Goal: Check status

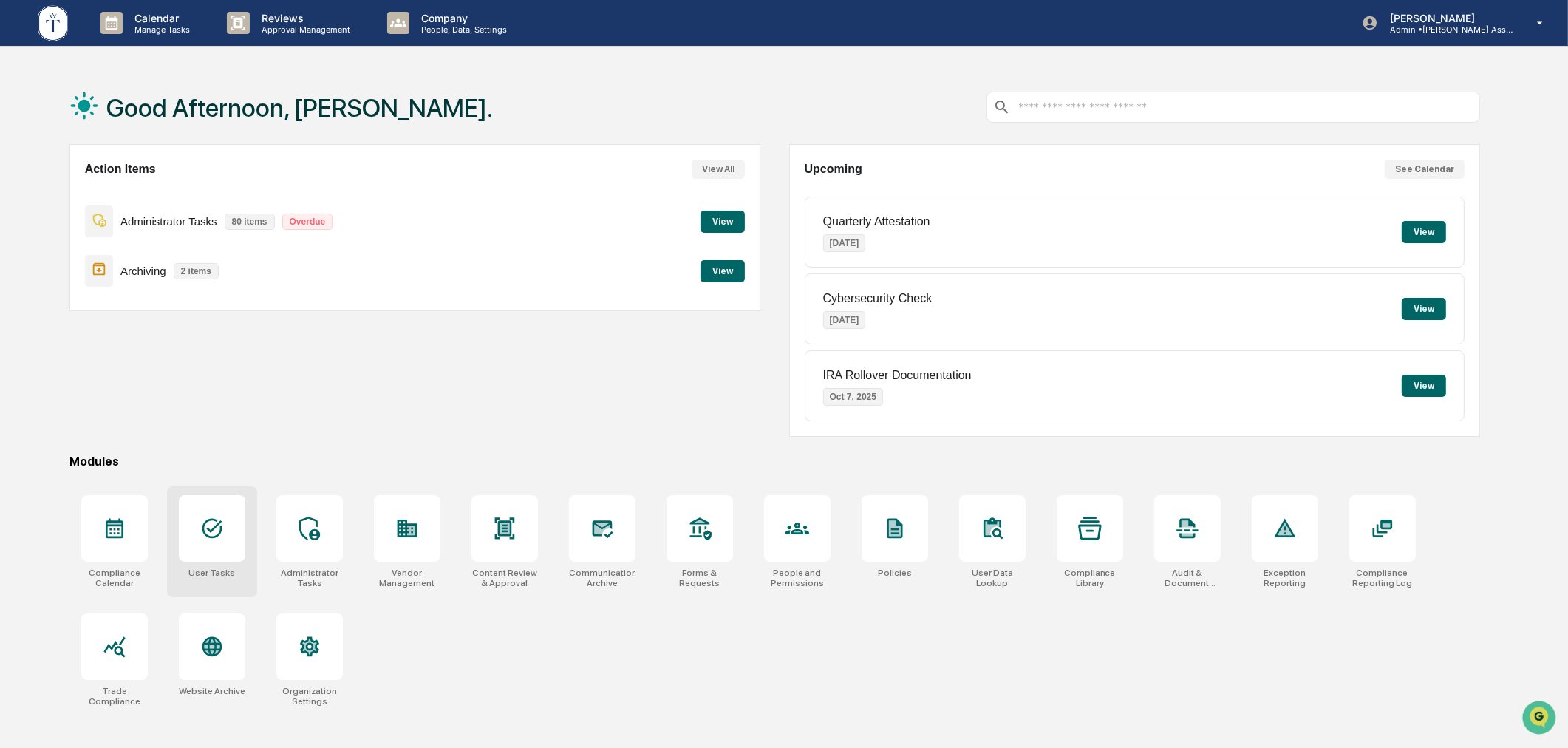
click at [210, 540] on div at bounding box center [212, 528] width 66 height 66
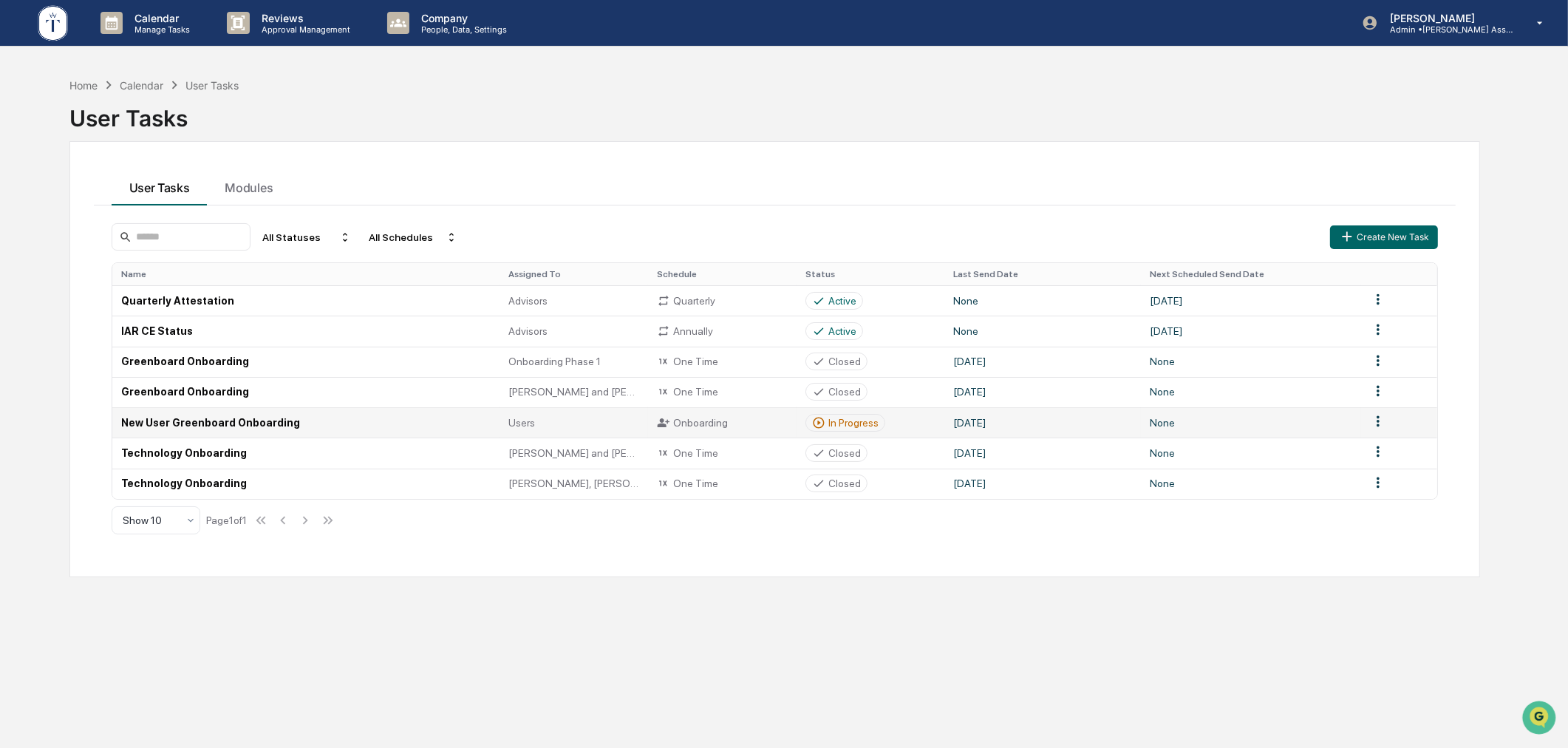
click at [835, 418] on div "In Progress" at bounding box center [853, 423] width 51 height 12
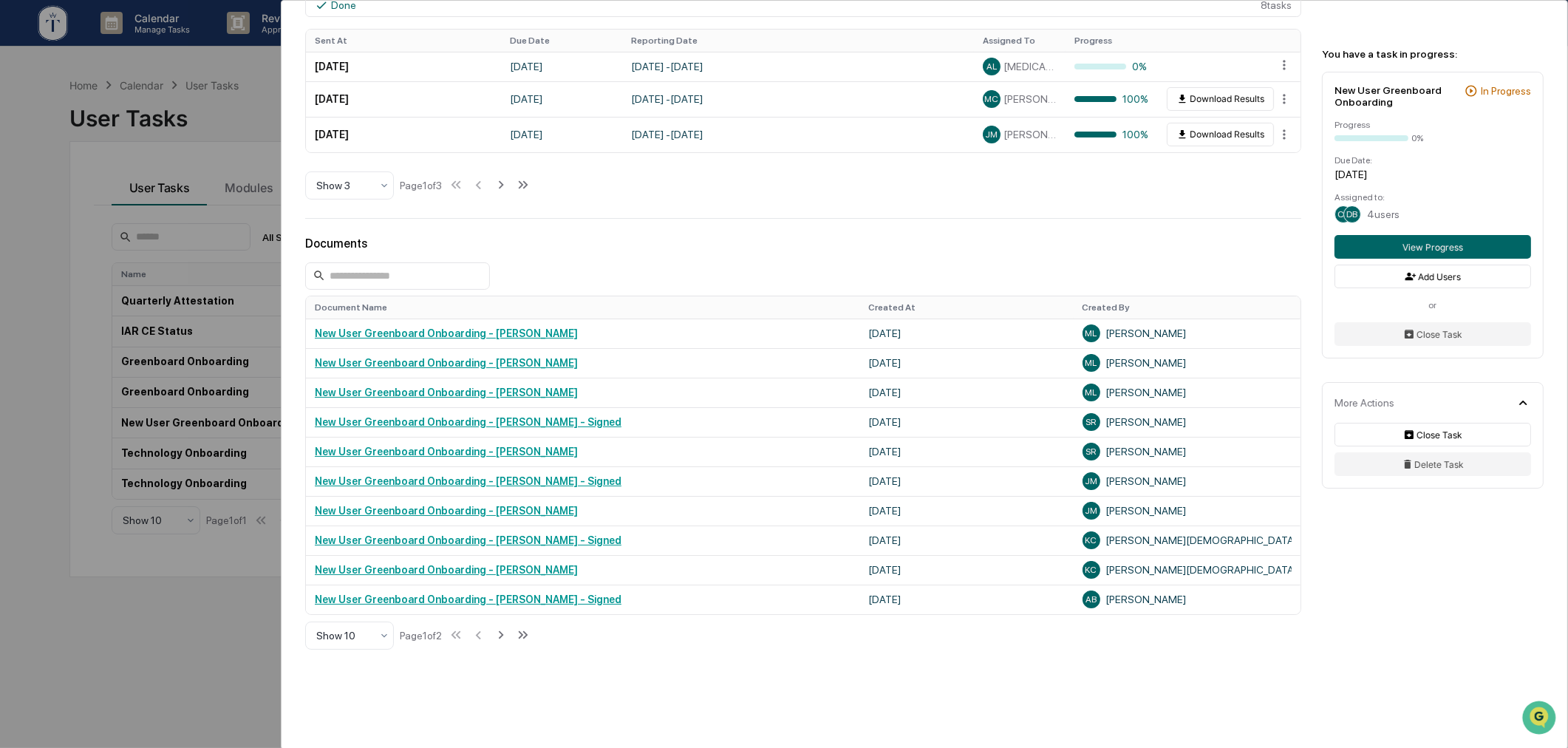
scroll to position [767, 0]
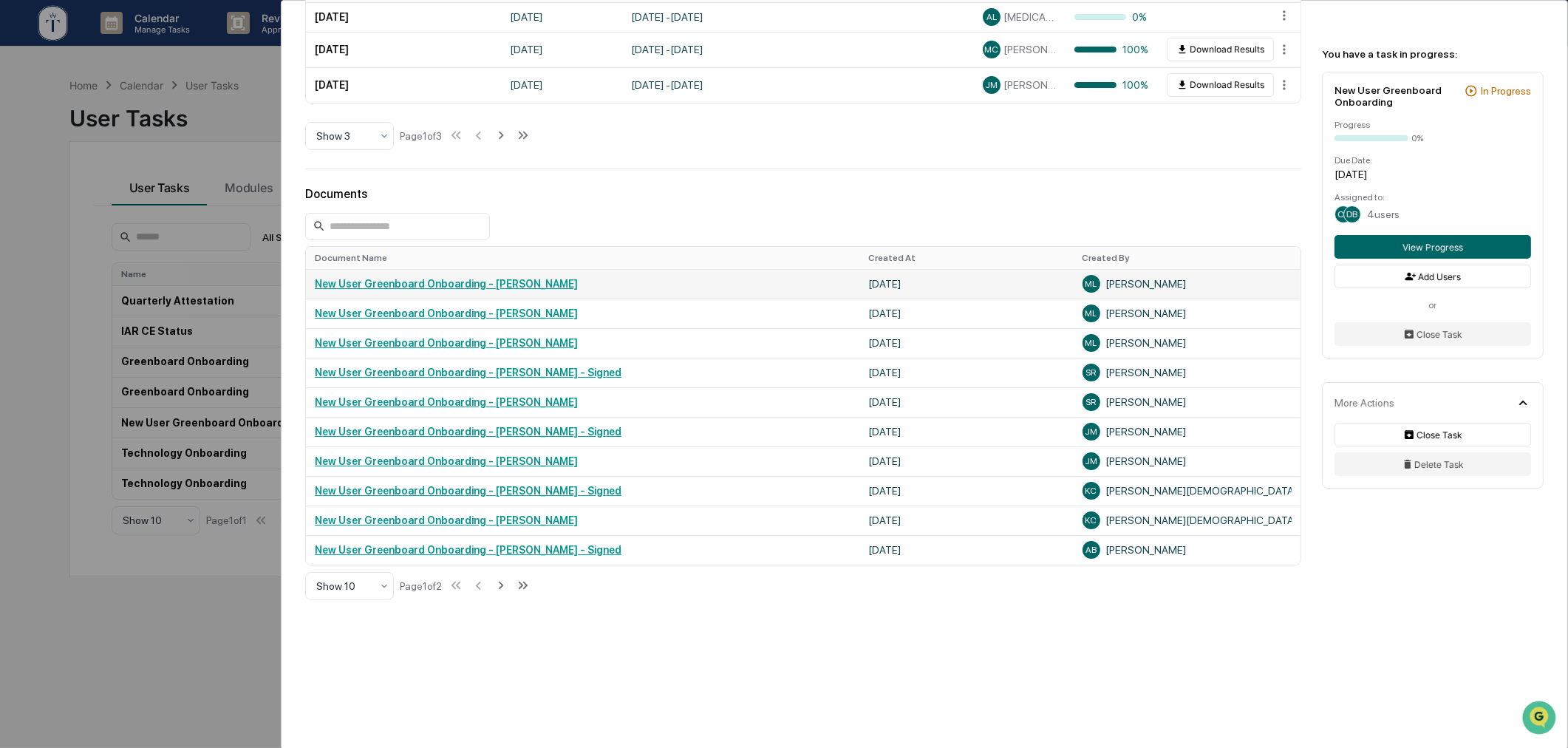
click at [523, 287] on link "New User Greenboard Onboarding - Michael Lewin" at bounding box center [446, 284] width 263 height 12
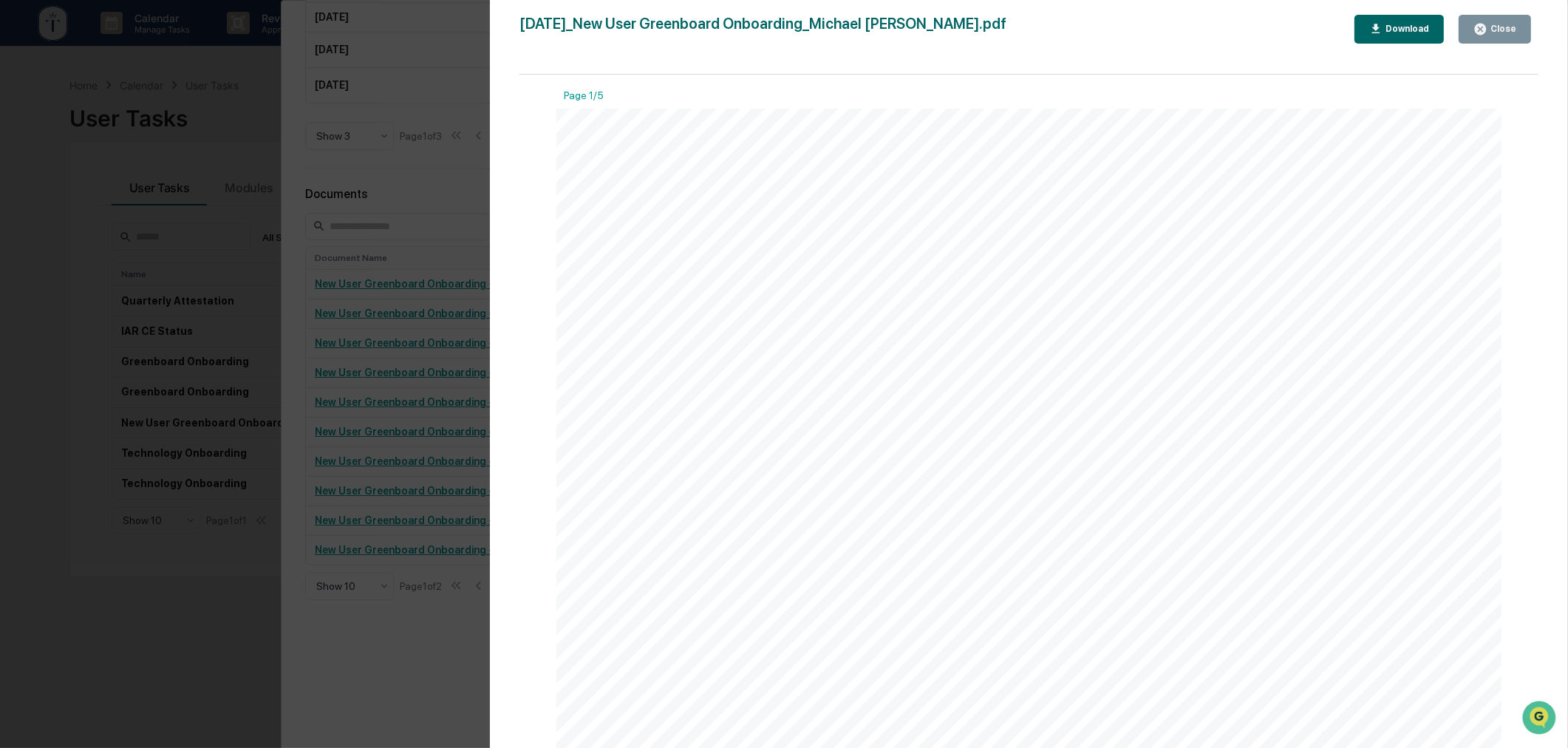
click at [466, 192] on div "Version History 09/30/2025, 07:30 PM Michael Lewin 2025-09-30_New User Greenboa…" at bounding box center [784, 374] width 1568 height 748
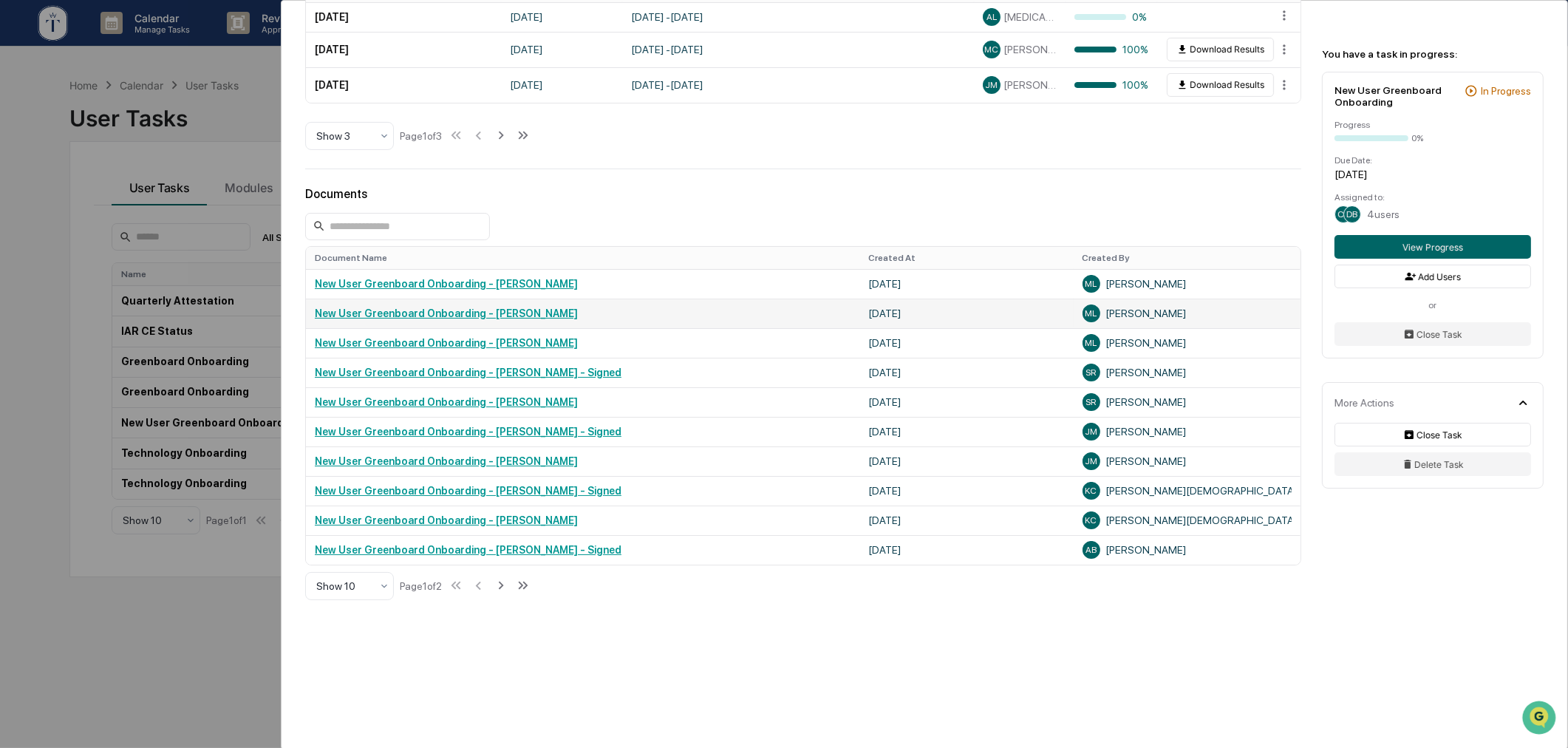
click at [496, 309] on link "New User Greenboard Onboarding - [PERSON_NAME]" at bounding box center [446, 314] width 263 height 12
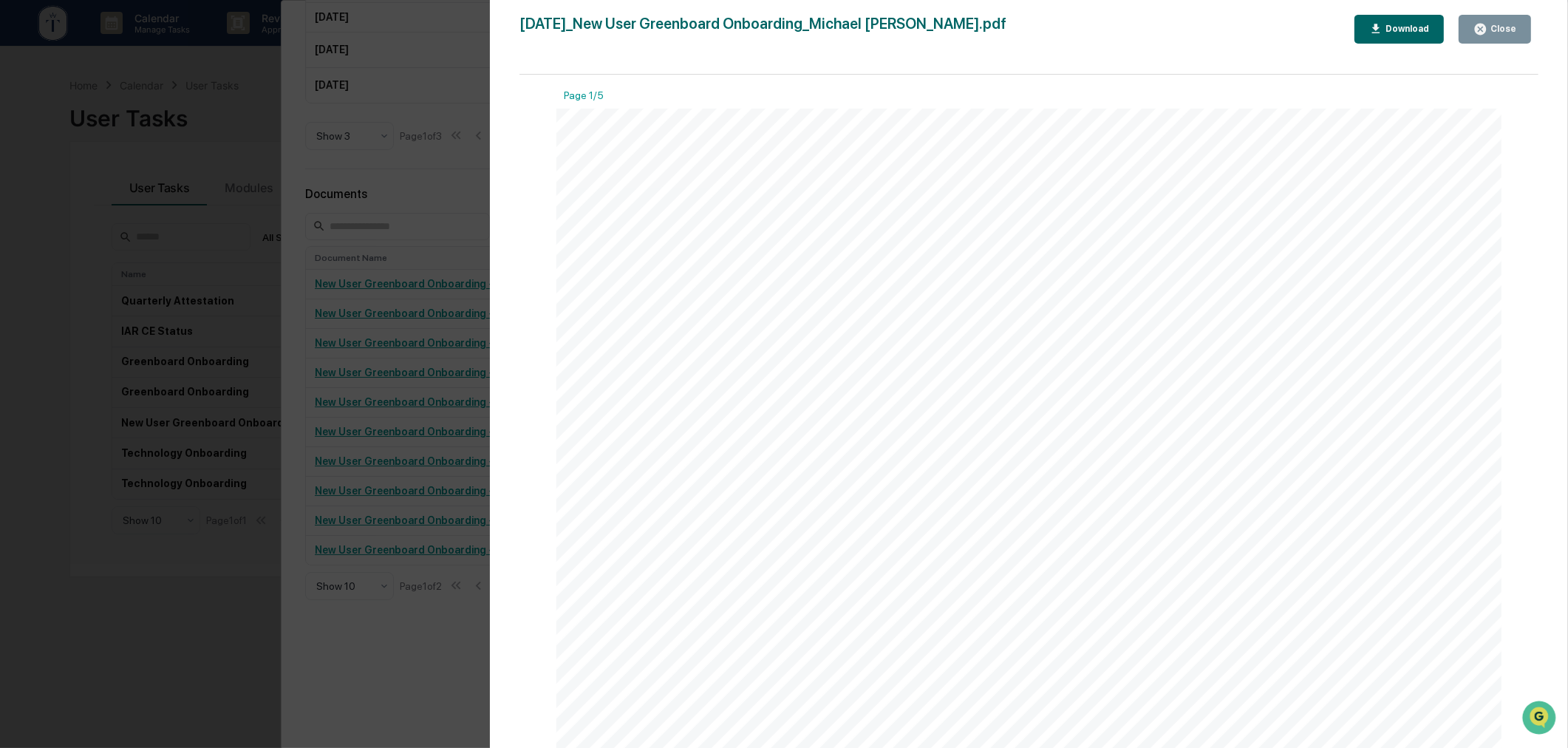
click at [455, 181] on div "Version History 09/30/2025, 07:27 PM Michael Lewin 2025-09-30_New User Greenboa…" at bounding box center [784, 374] width 1568 height 748
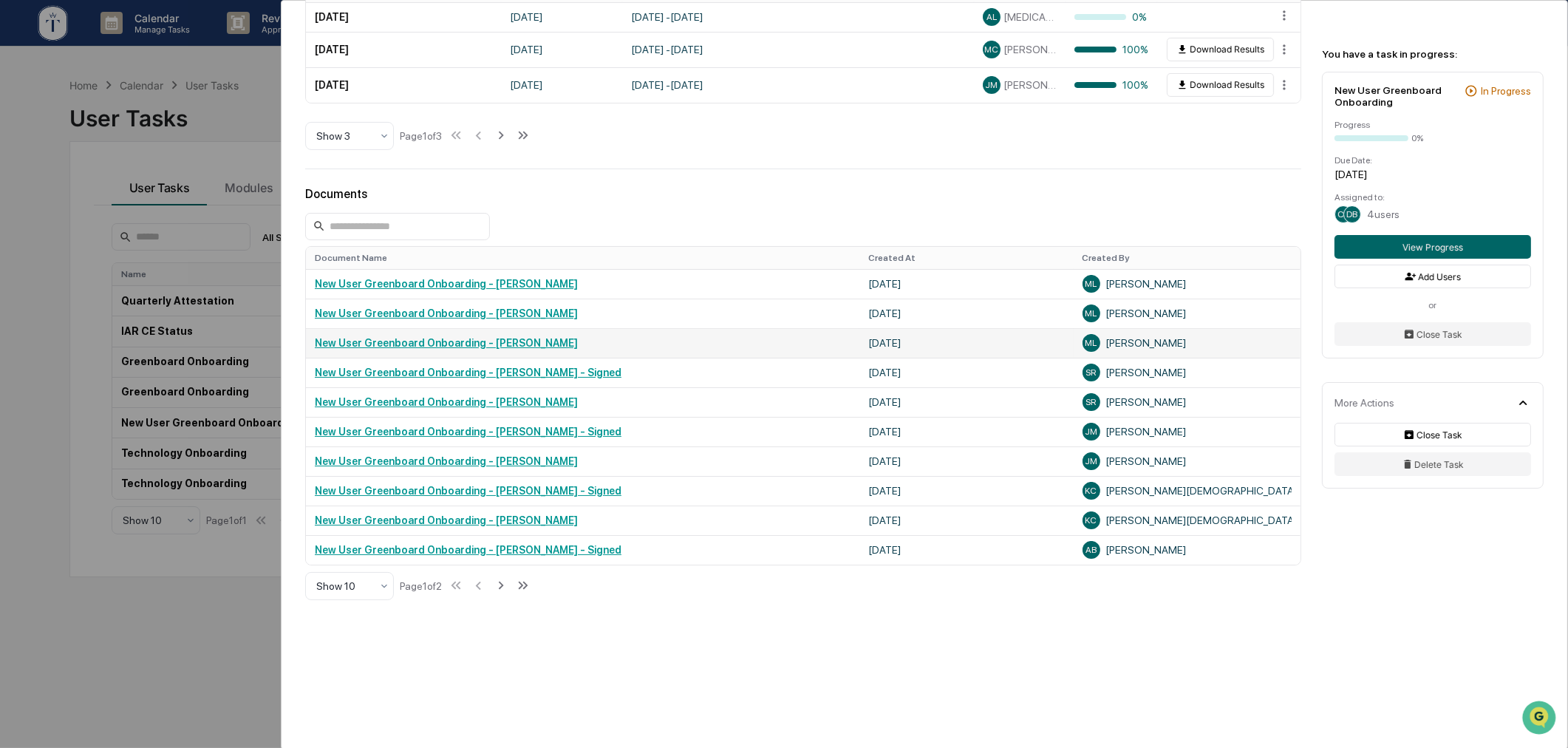
click at [488, 338] on link "New User Greenboard Onboarding - Michael Lewin" at bounding box center [446, 343] width 263 height 12
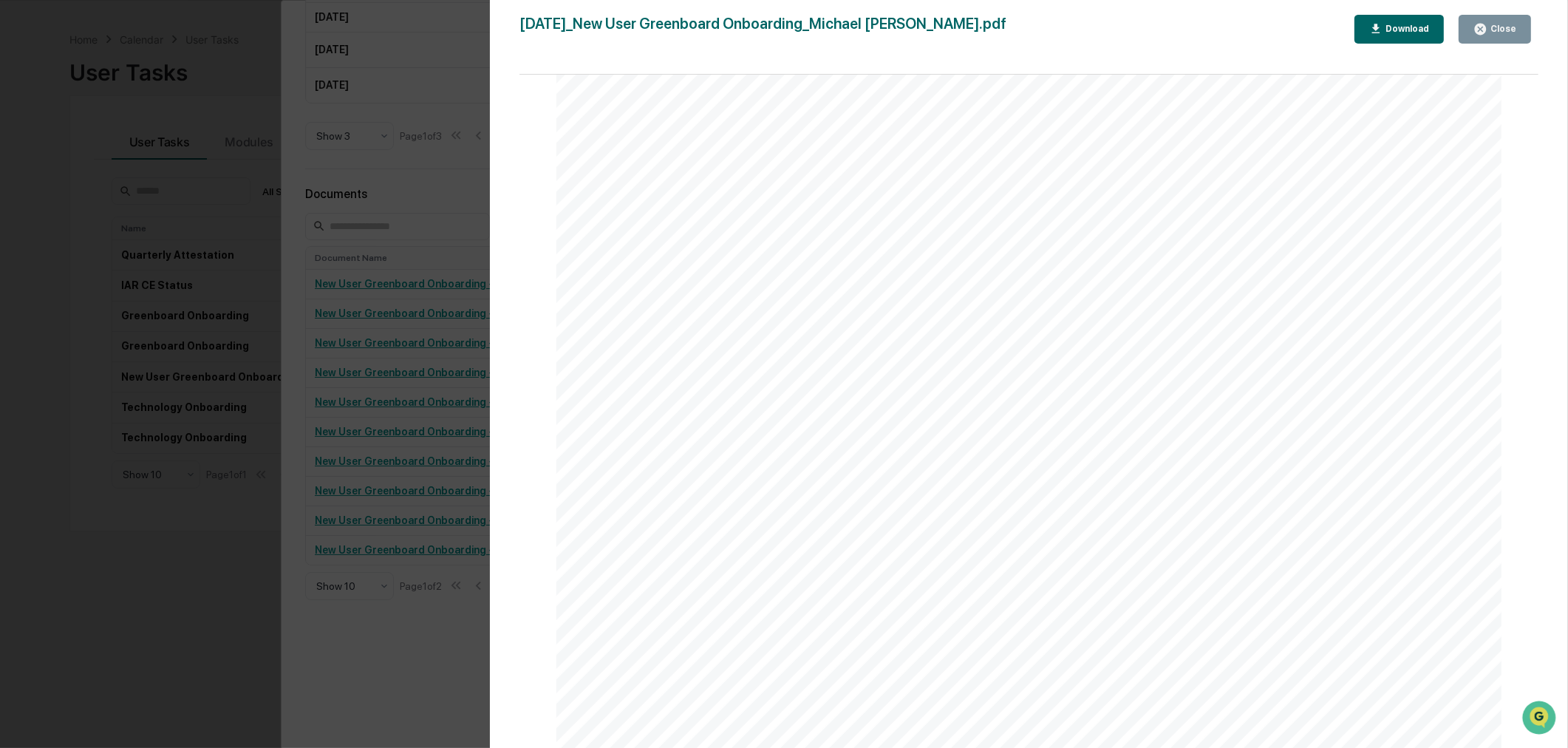
scroll to position [70, 0]
click at [369, 654] on div "Version History 09/26/2025, 07:06 PM Michael Lewin 2025-09-26_New User Greenboa…" at bounding box center [784, 374] width 1568 height 748
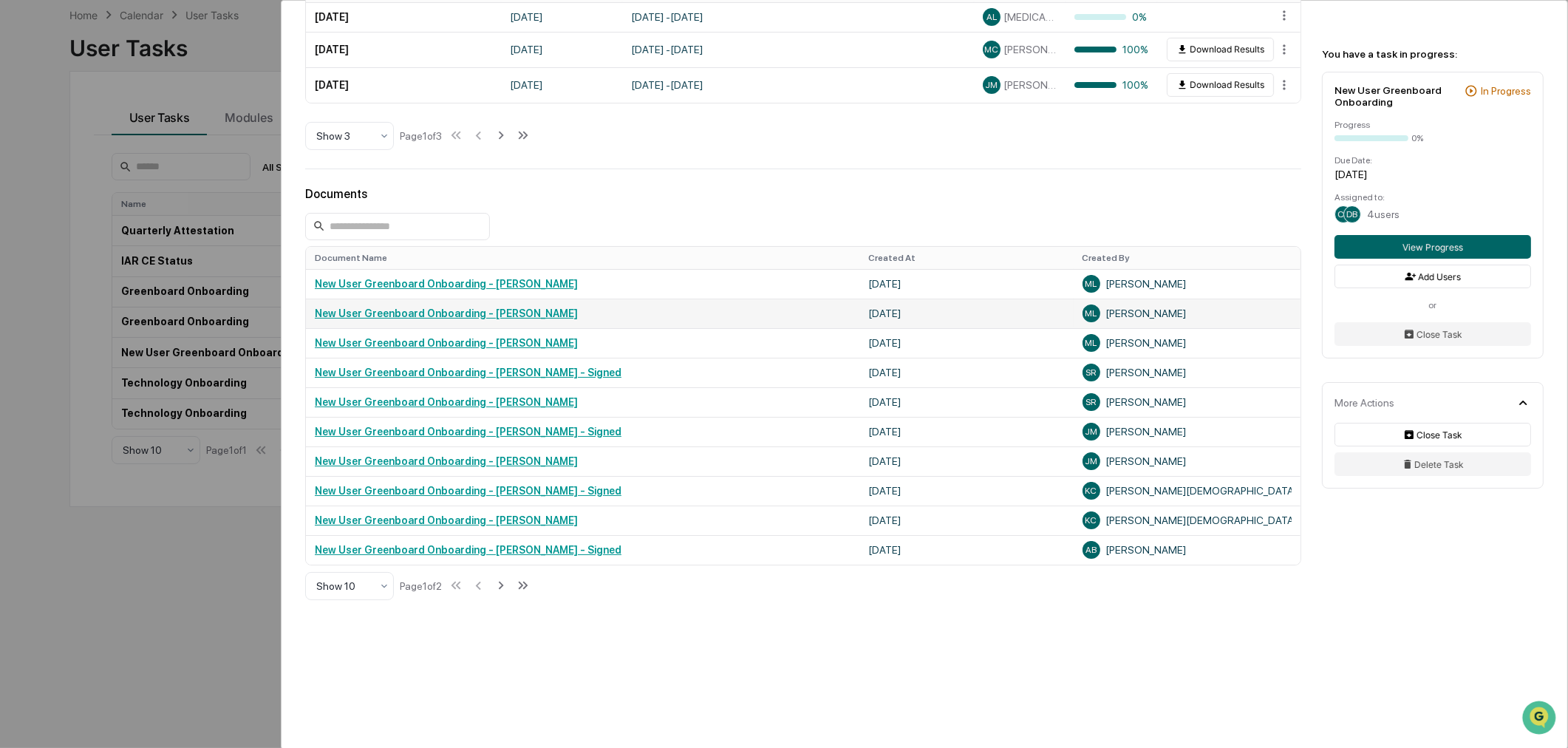
click at [499, 312] on link "New User Greenboard Onboarding - [PERSON_NAME]" at bounding box center [446, 314] width 263 height 12
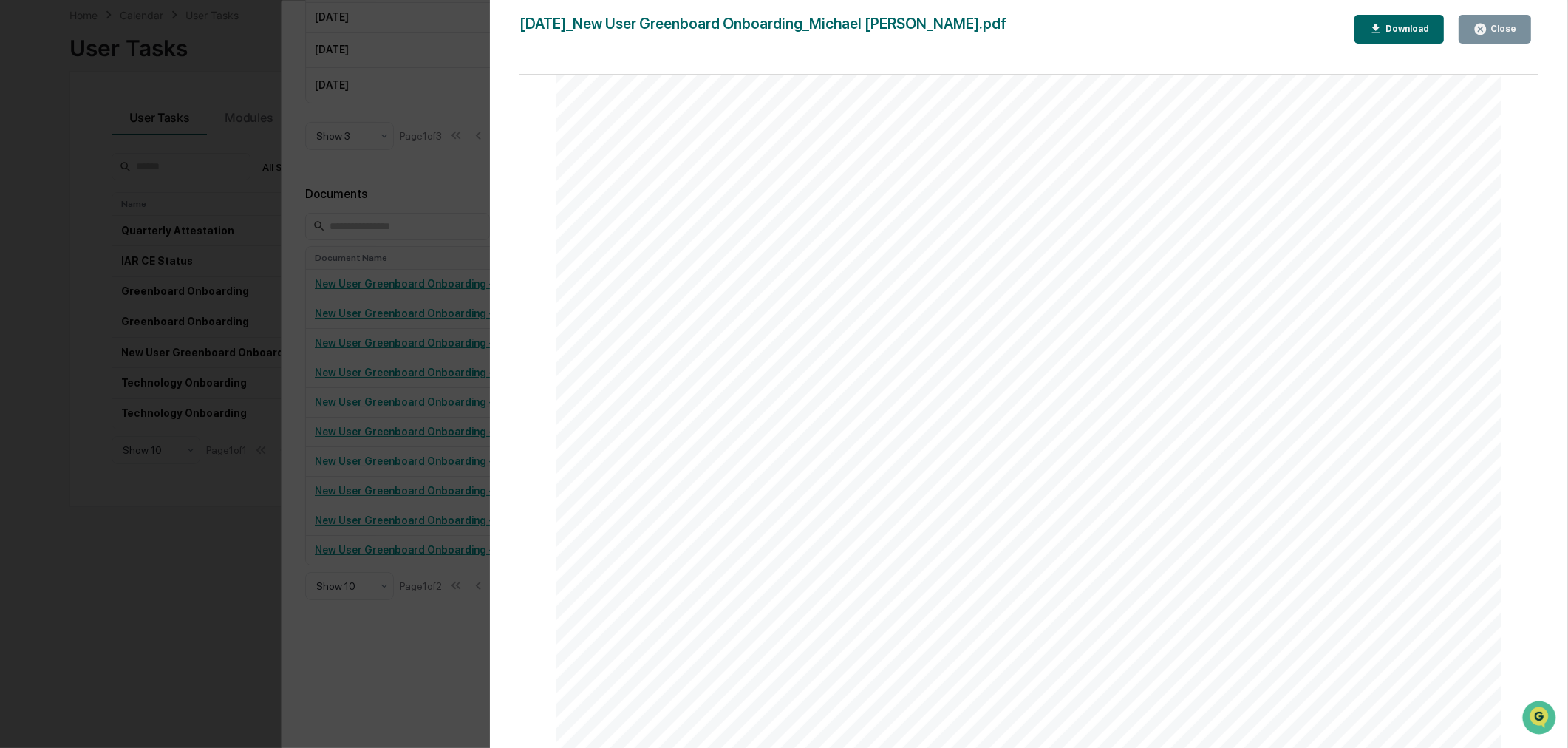
scroll to position [5284, 0]
click at [434, 644] on div "Version History 09/30/2025, 07:27 PM Michael Lewin 2025-09-30_New User Greenboa…" at bounding box center [784, 374] width 1568 height 748
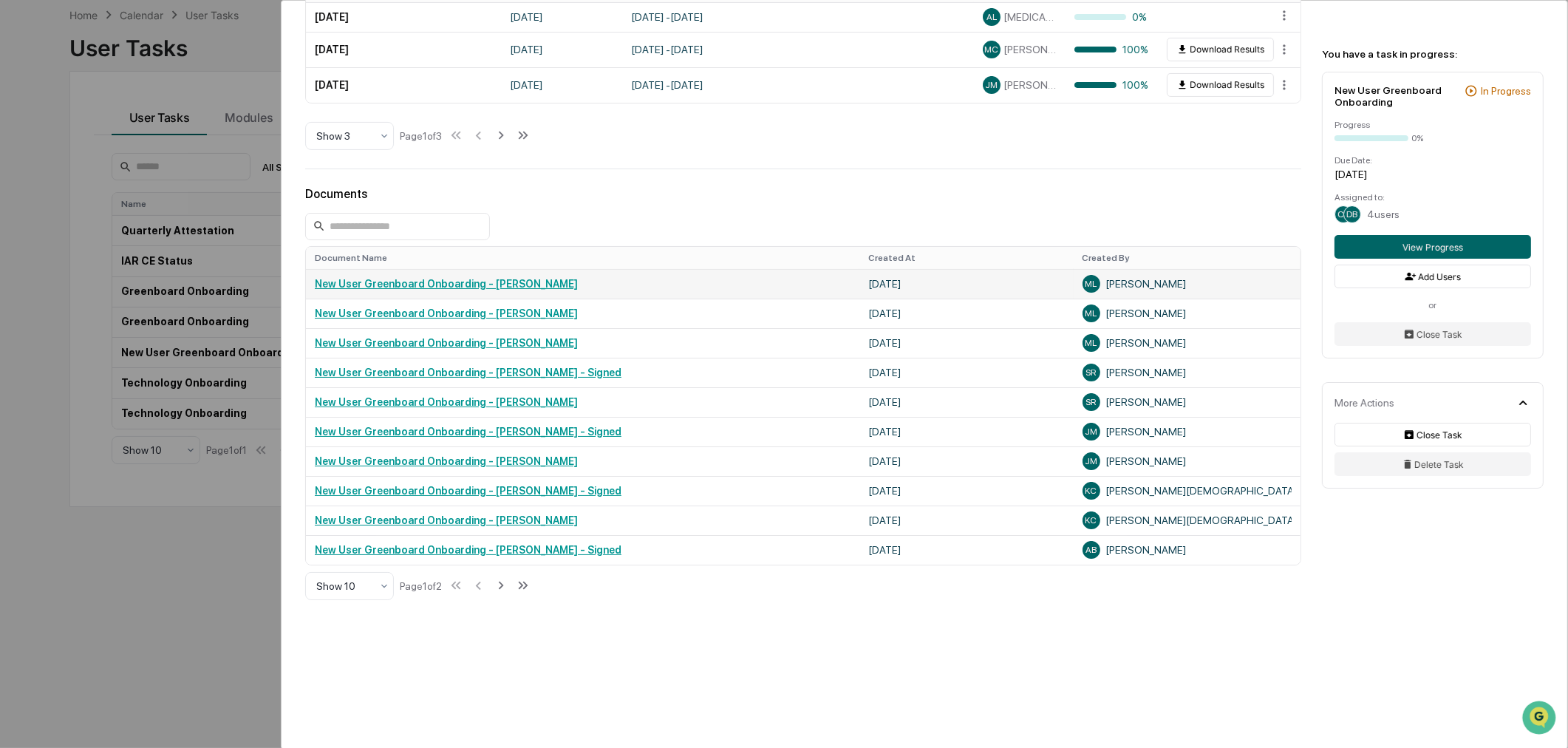
click at [478, 285] on link "New User Greenboard Onboarding - [PERSON_NAME]" at bounding box center [446, 284] width 263 height 12
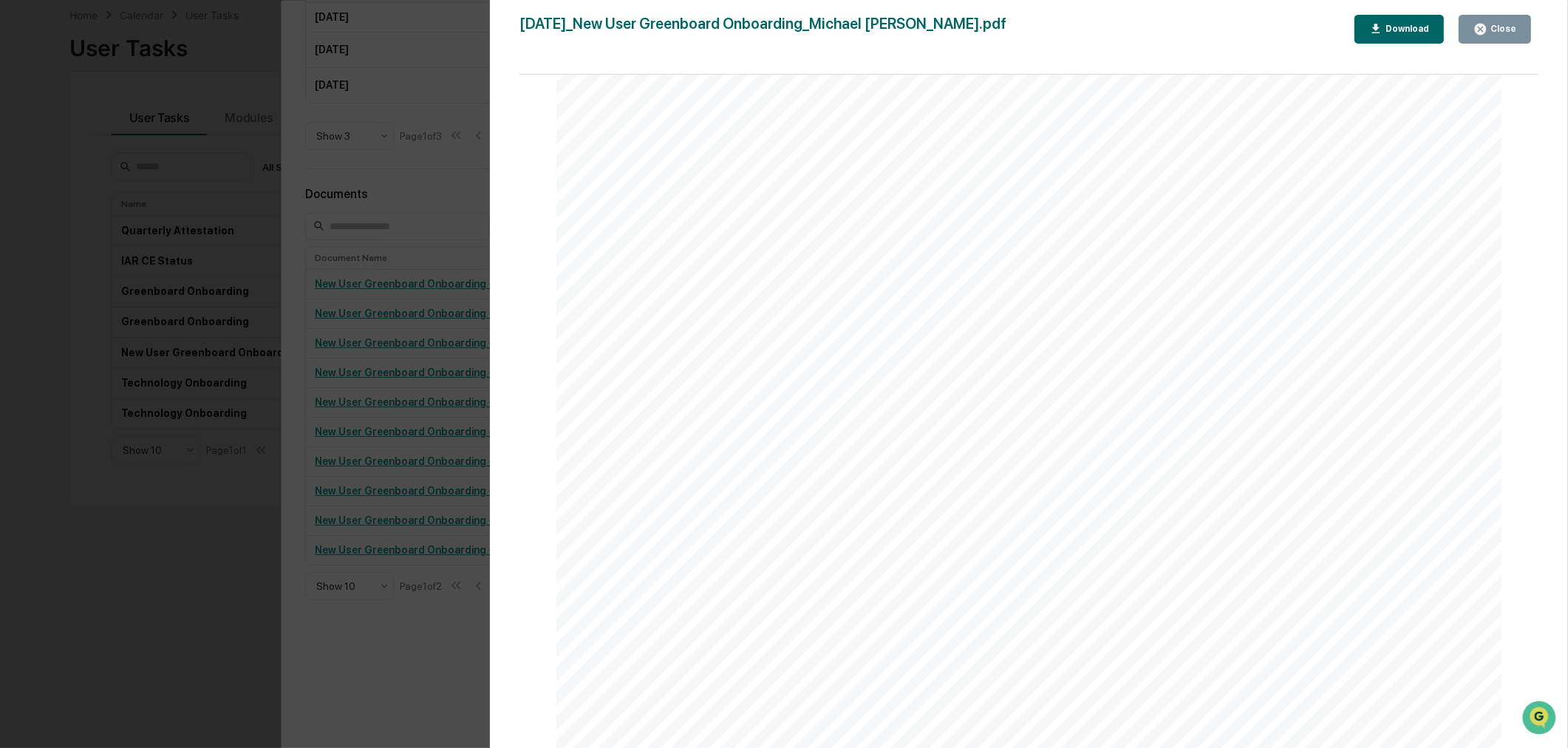
scroll to position [1779, 0]
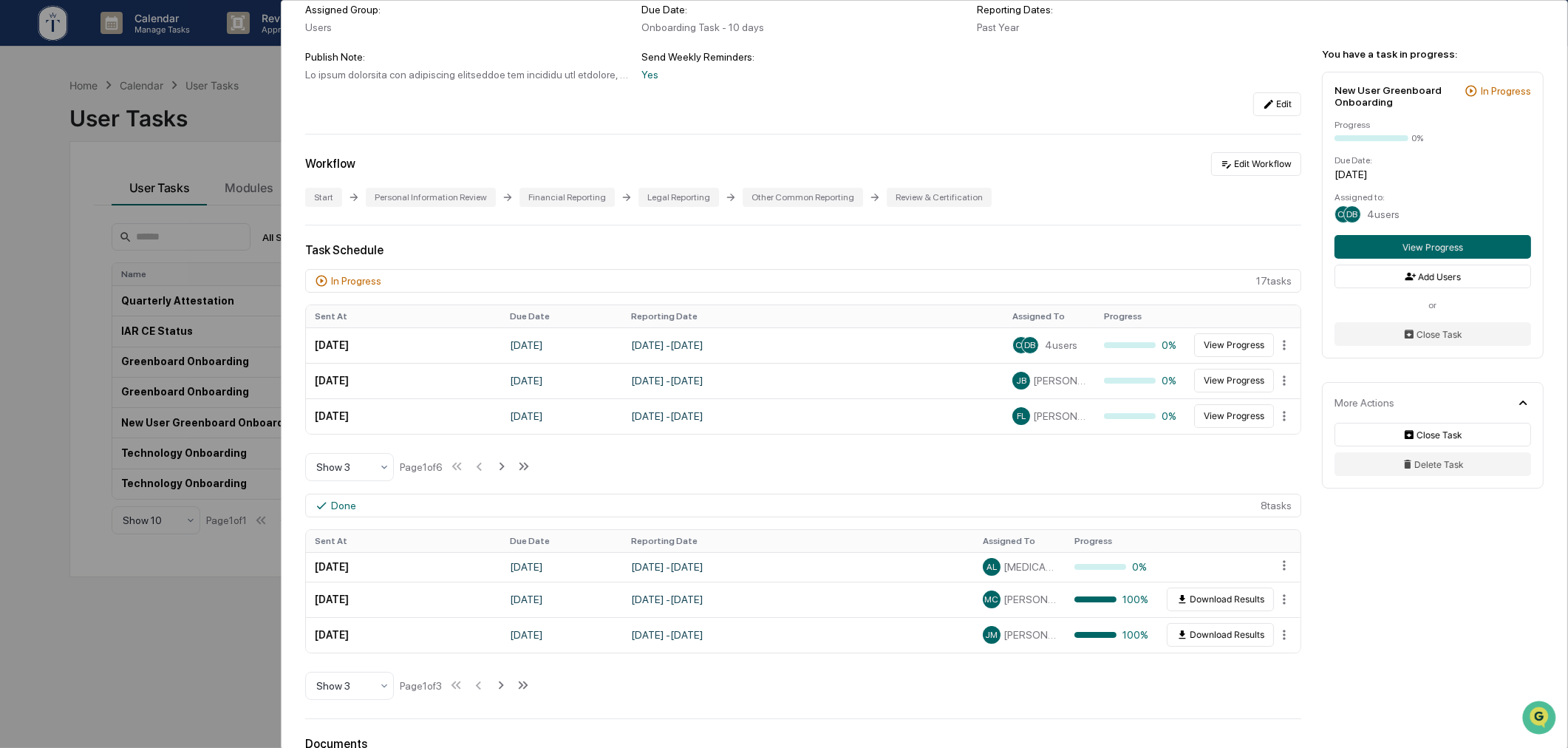
scroll to position [137, 0]
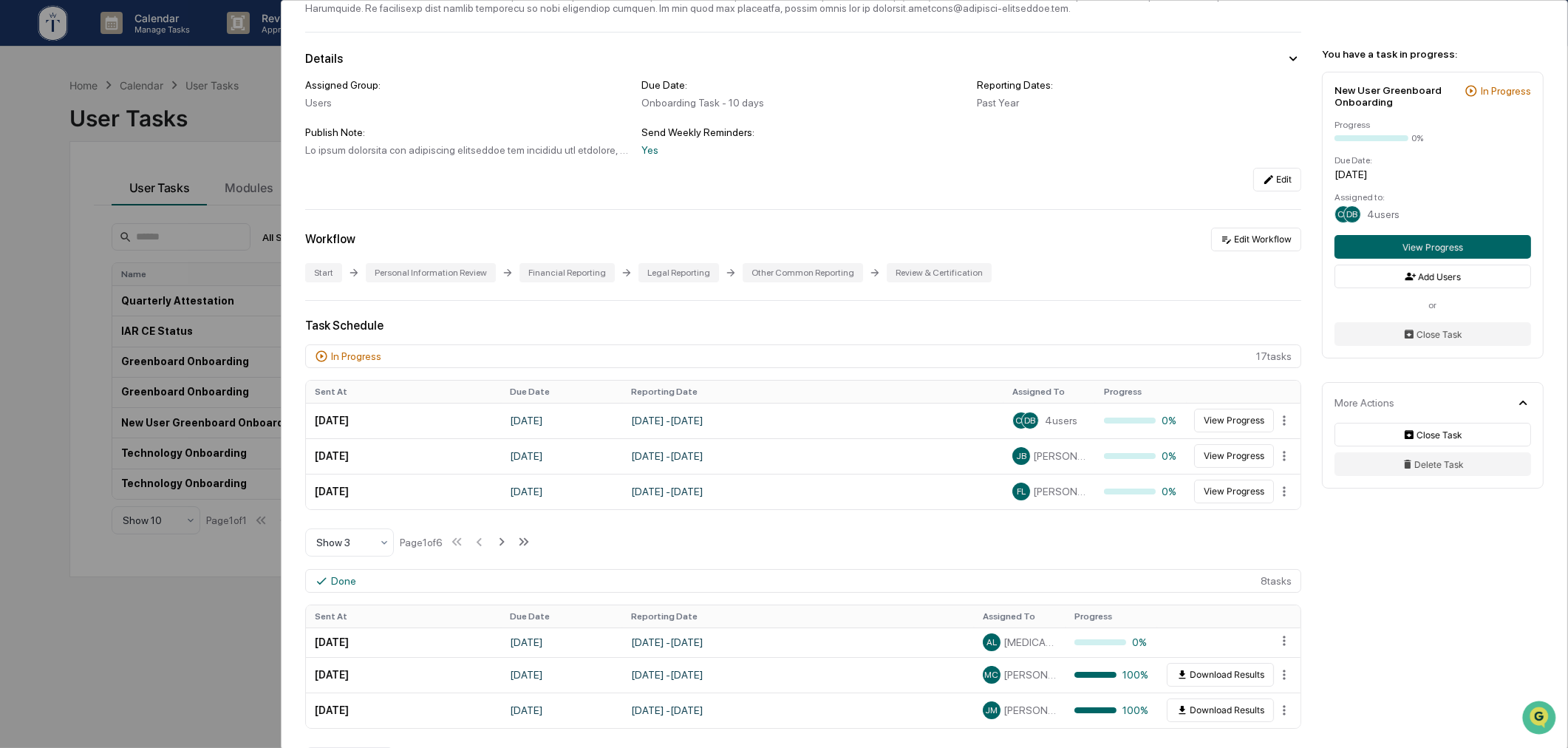
click at [144, 624] on div "User Tasks New User Greenboard Onboarding New User Greenboard Onboarding Active…" at bounding box center [784, 374] width 1568 height 748
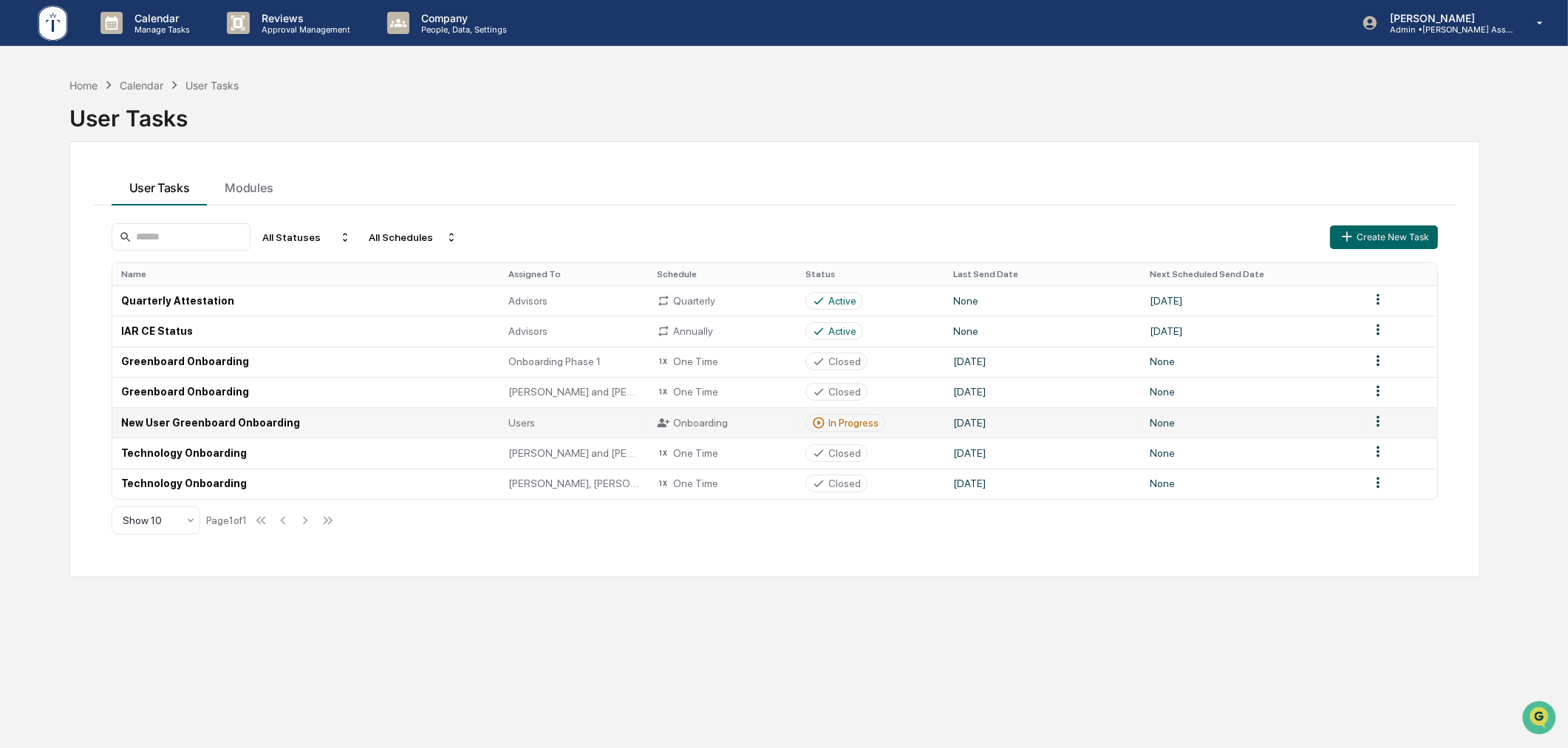
click at [861, 422] on div "In Progress" at bounding box center [853, 423] width 51 height 12
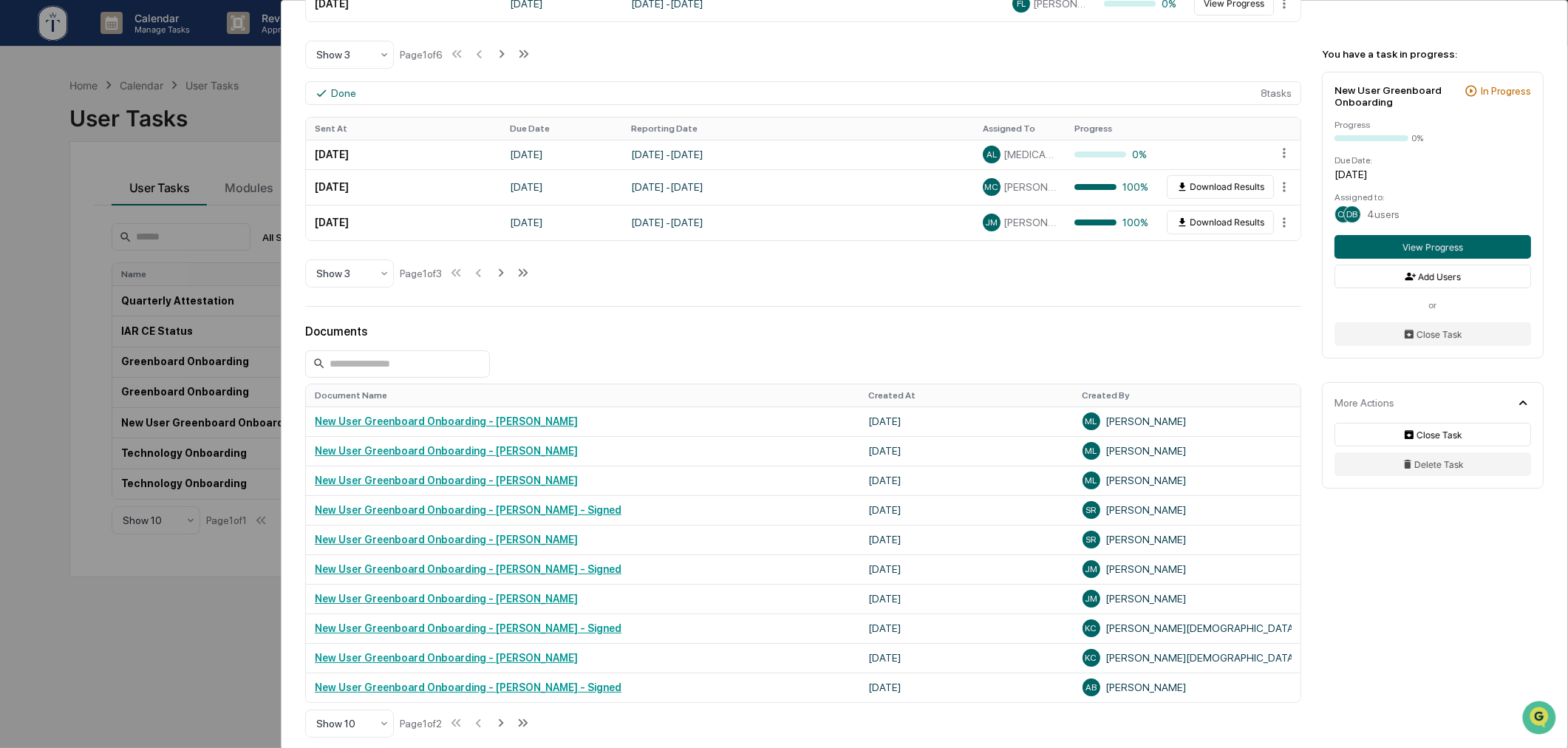
scroll to position [84, 0]
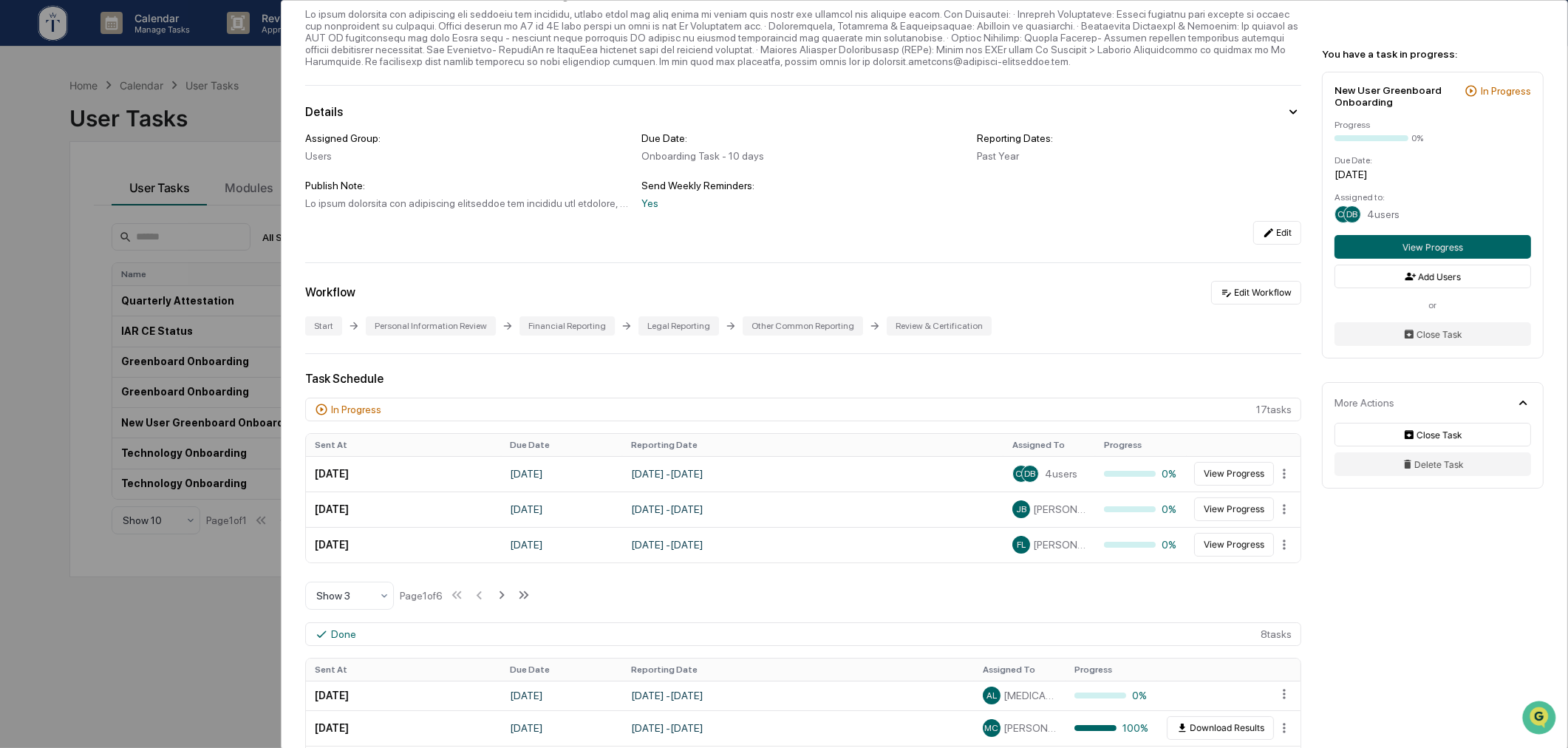
click at [237, 649] on div "User Tasks New User Greenboard Onboarding New User Greenboard Onboarding Active…" at bounding box center [784, 374] width 1568 height 748
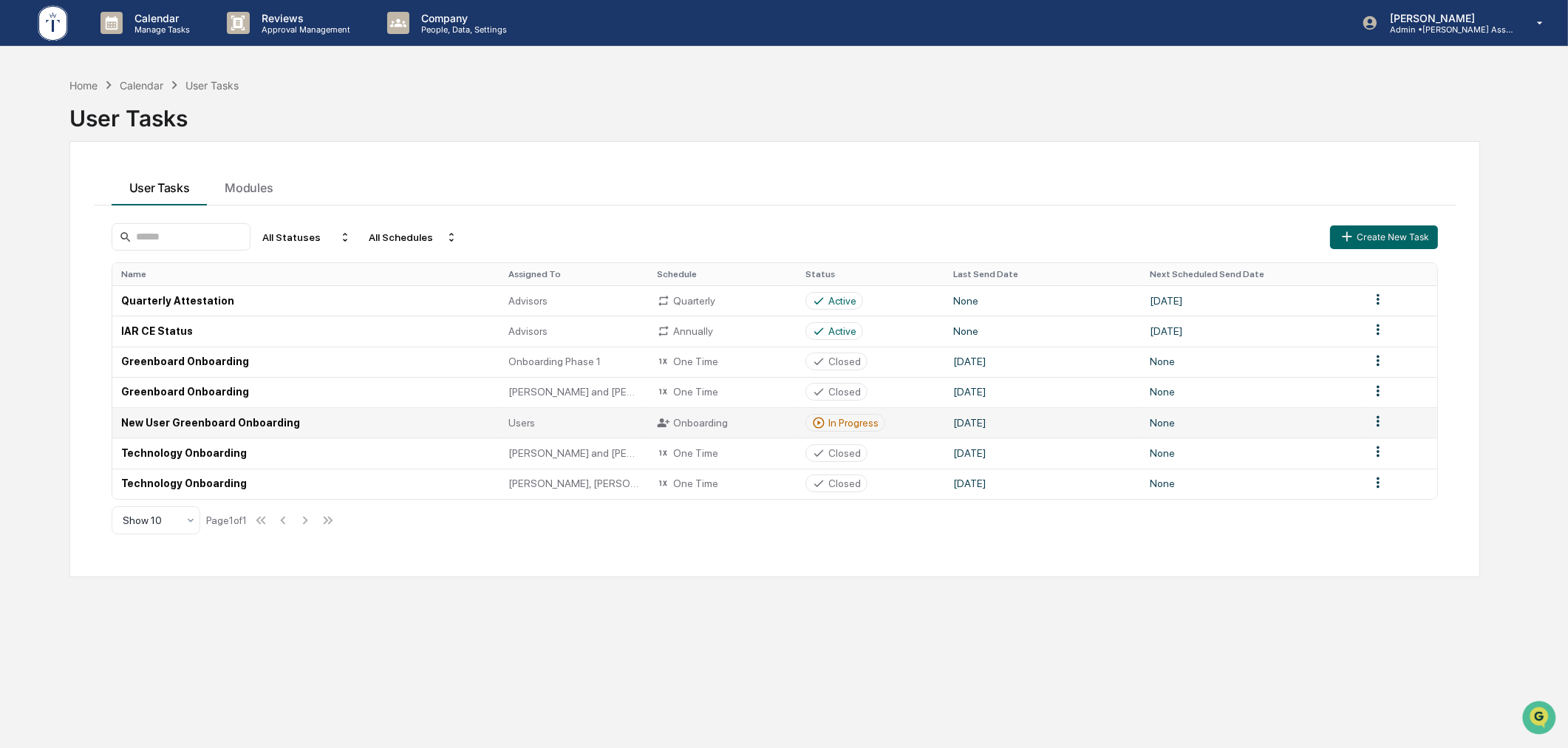
click at [832, 424] on div "In Progress" at bounding box center [853, 423] width 51 height 12
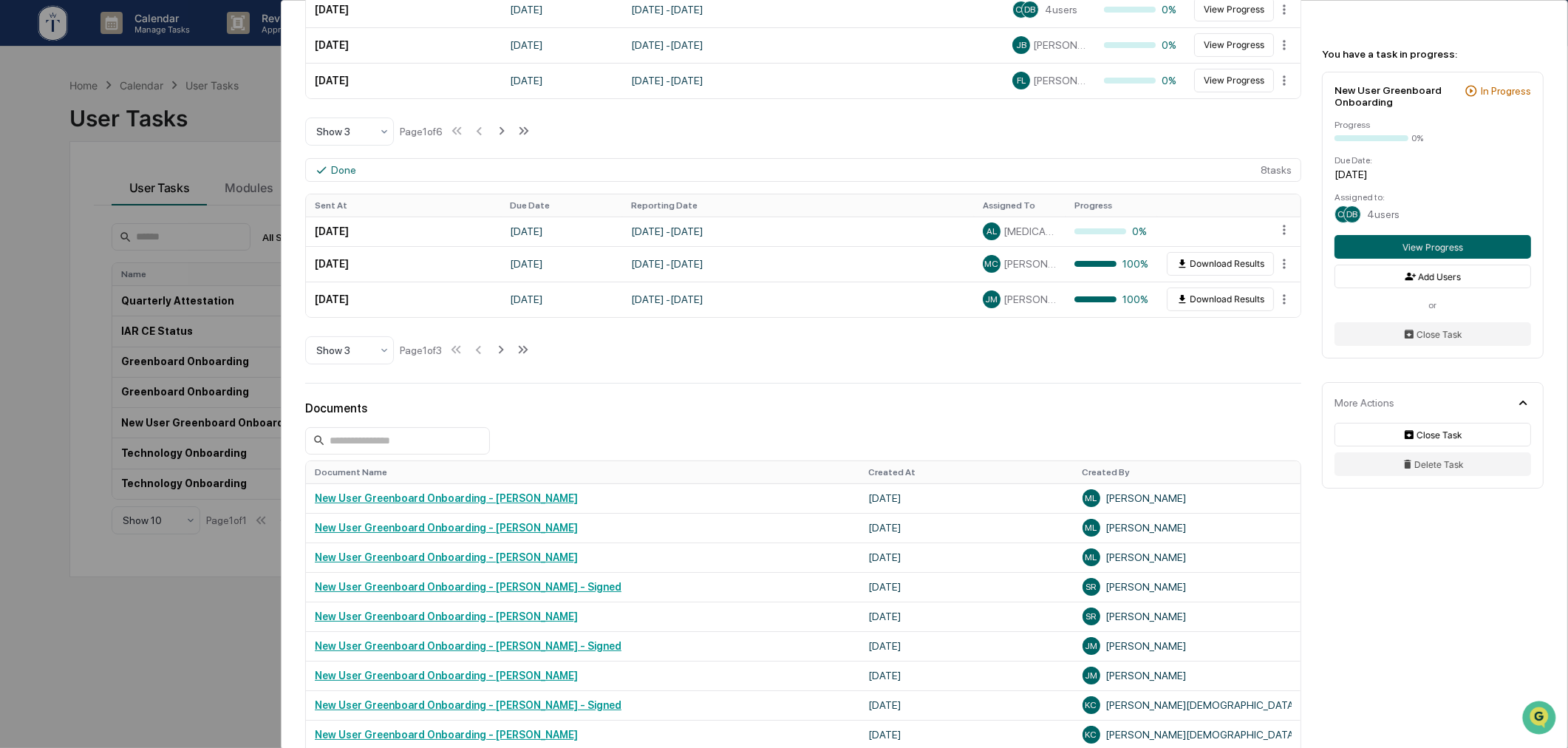
scroll to position [274, 0]
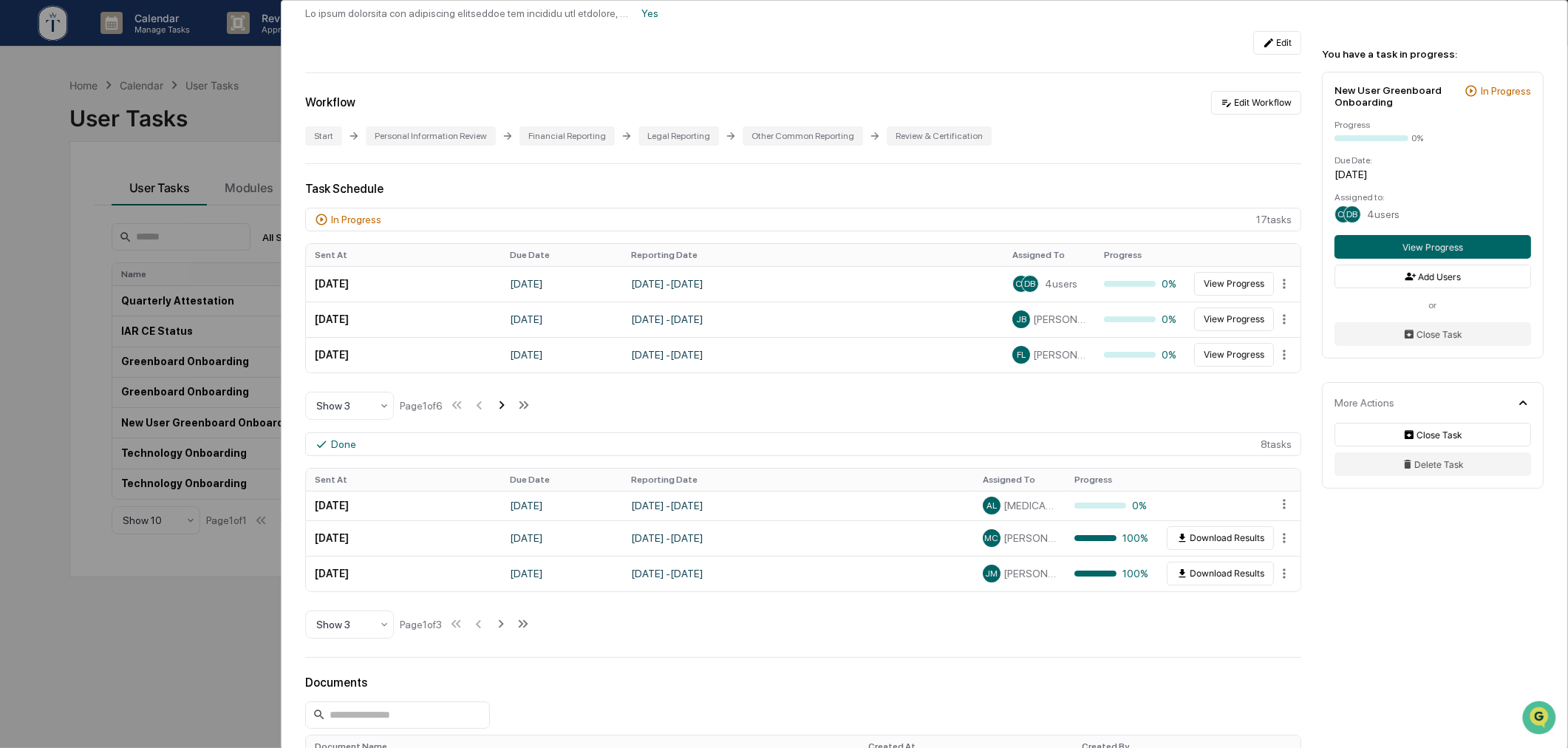
click at [510, 413] on icon at bounding box center [502, 405] width 17 height 17
click at [511, 413] on icon at bounding box center [503, 405] width 17 height 17
click at [489, 410] on icon at bounding box center [480, 405] width 17 height 17
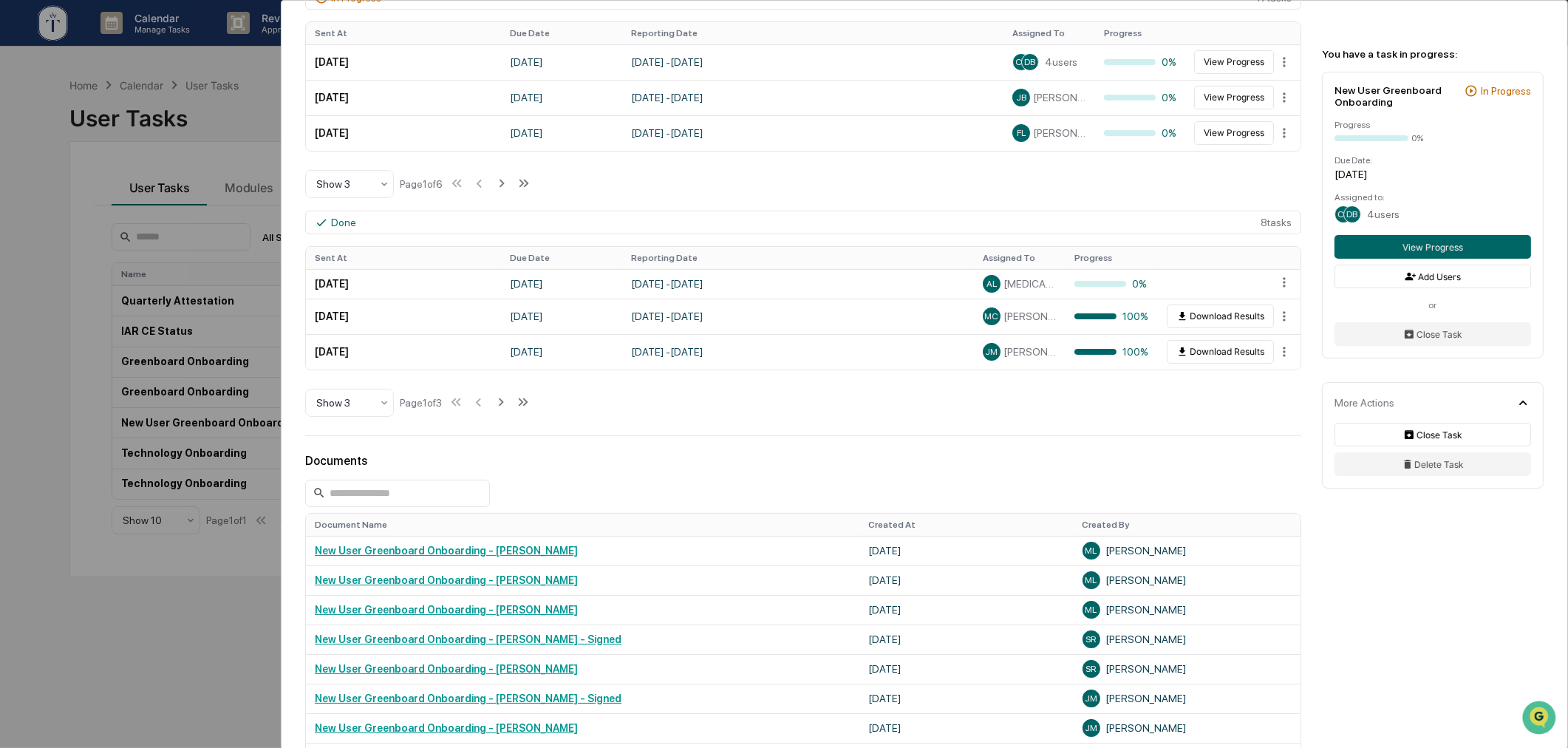
scroll to position [493, 0]
click at [79, 337] on div "User Tasks New User Greenboard Onboarding New User Greenboard Onboarding Active…" at bounding box center [784, 374] width 1568 height 748
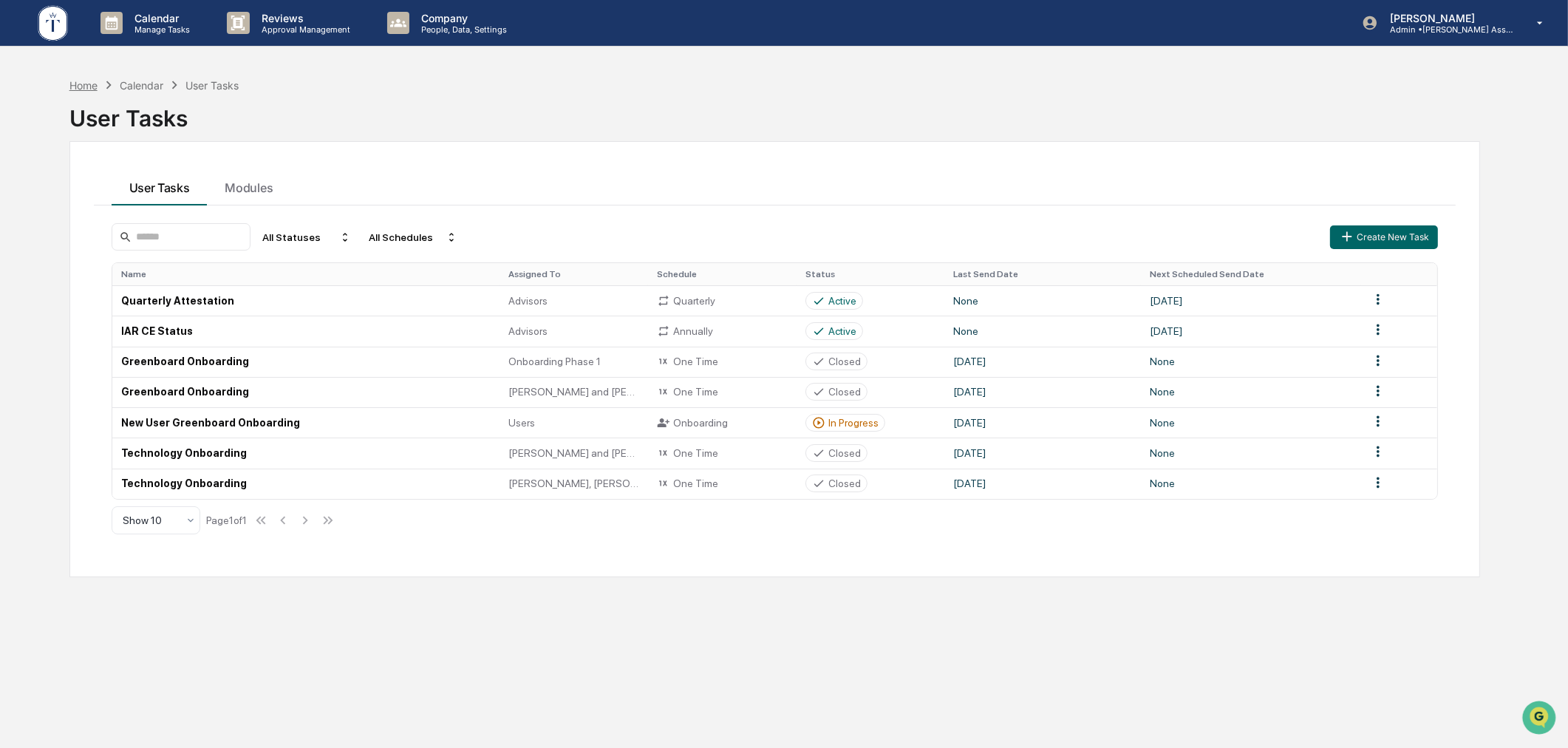
click at [90, 79] on div "Home" at bounding box center [83, 85] width 28 height 13
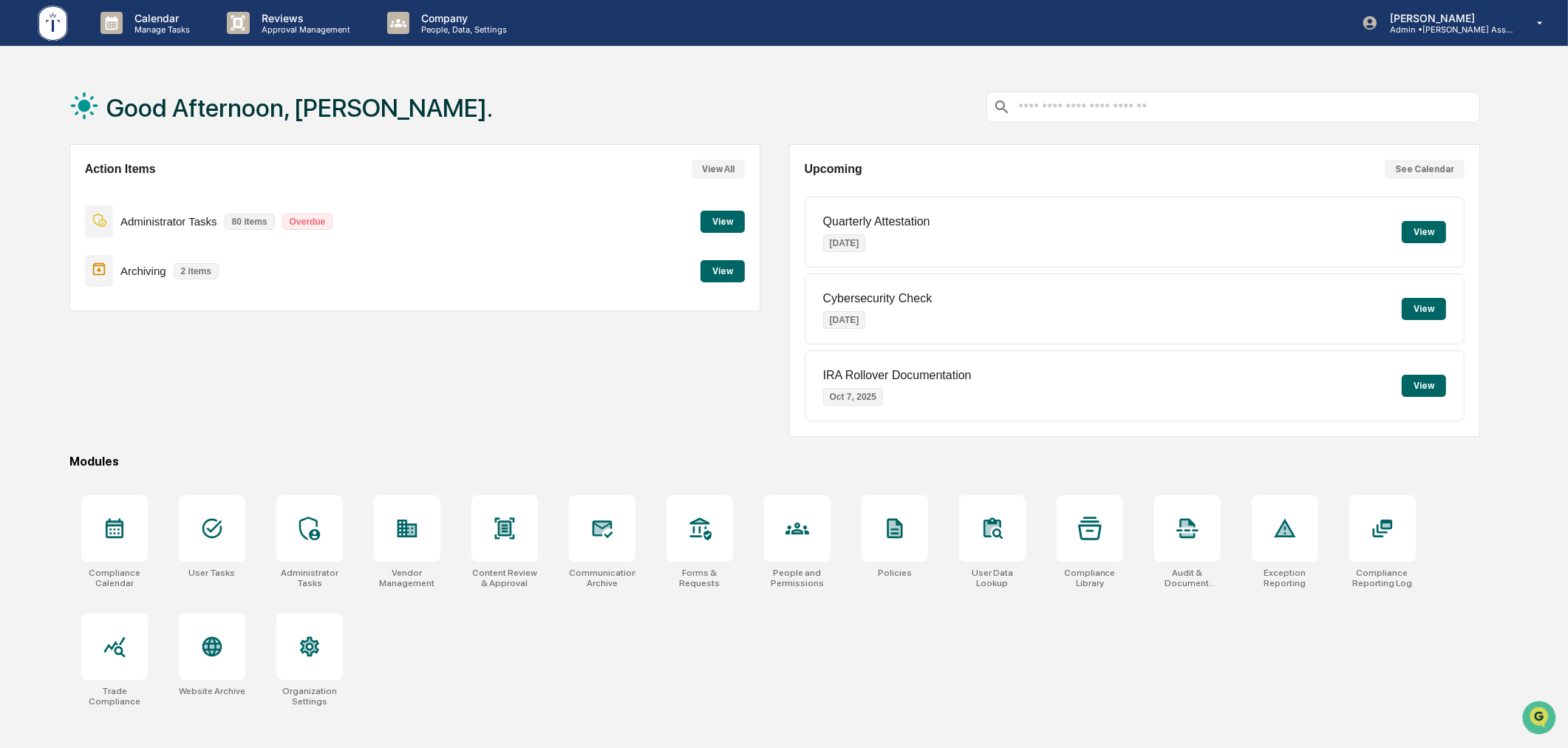
click at [545, 416] on div "Action Items View All Administrator Tasks 80 items Overdue View Archiving 2 ite…" at bounding box center [415, 290] width 692 height 292
drag, startPoint x: 754, startPoint y: 74, endPoint x: 644, endPoint y: 82, distance: 110.3
click at [755, 74] on div "Good Afternoon, [PERSON_NAME]." at bounding box center [775, 107] width 1411 height 74
click at [922, 446] on div "Good Afternoon, [PERSON_NAME]. Action Items View All Administrator Tasks 80 ite…" at bounding box center [775, 444] width 1455 height 748
click at [218, 534] on icon at bounding box center [211, 529] width 20 height 20
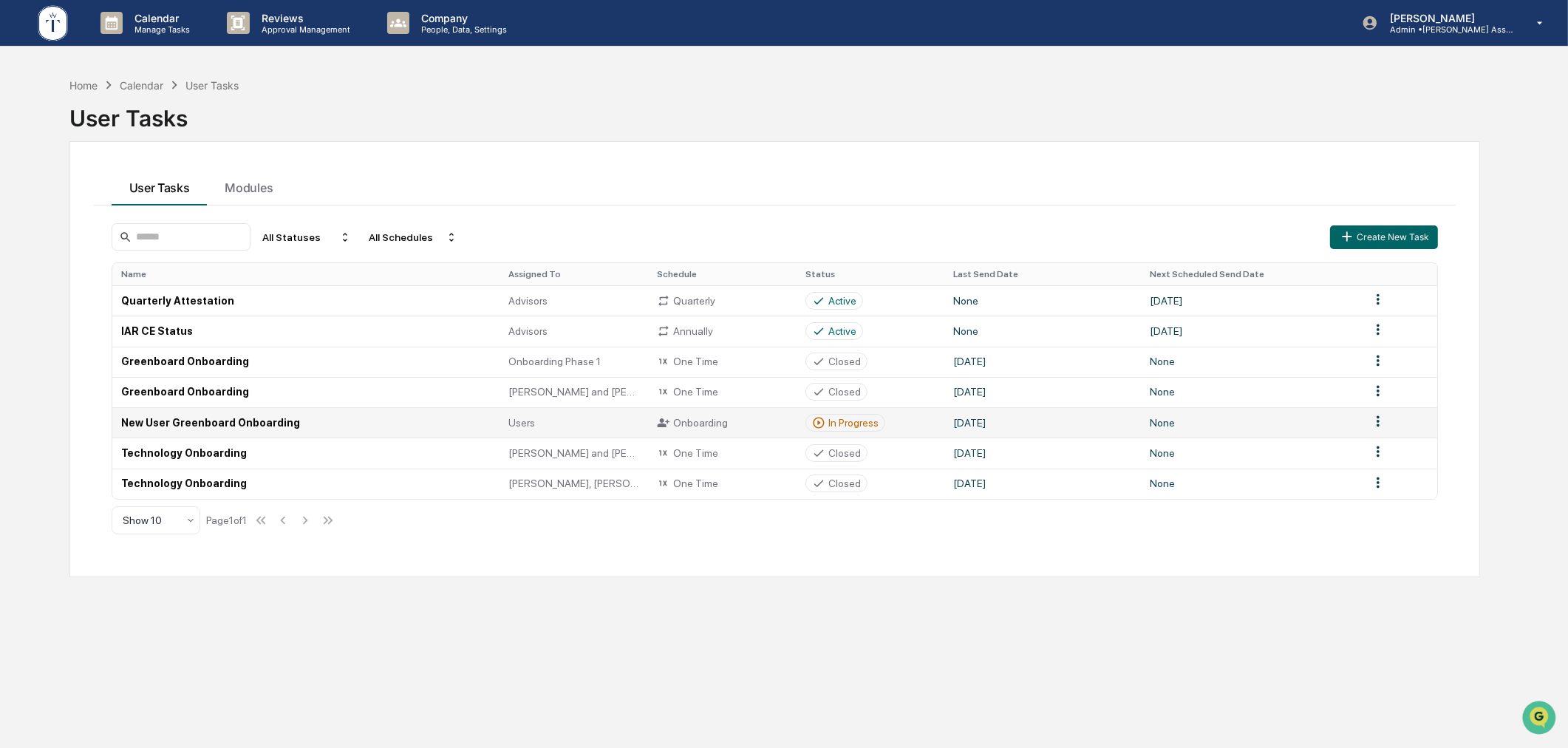
click at [835, 418] on div "In Progress" at bounding box center [853, 423] width 51 height 12
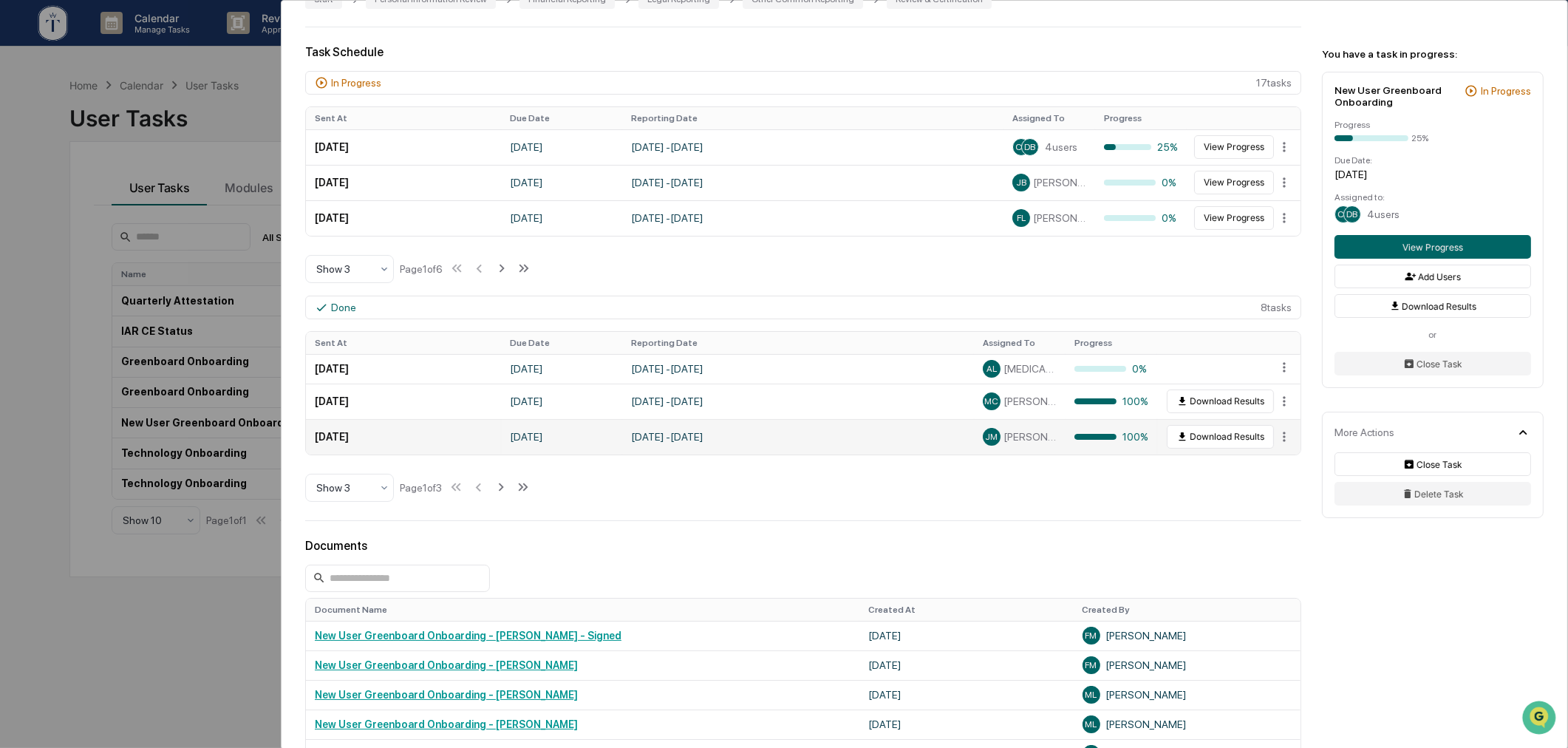
scroll to position [274, 0]
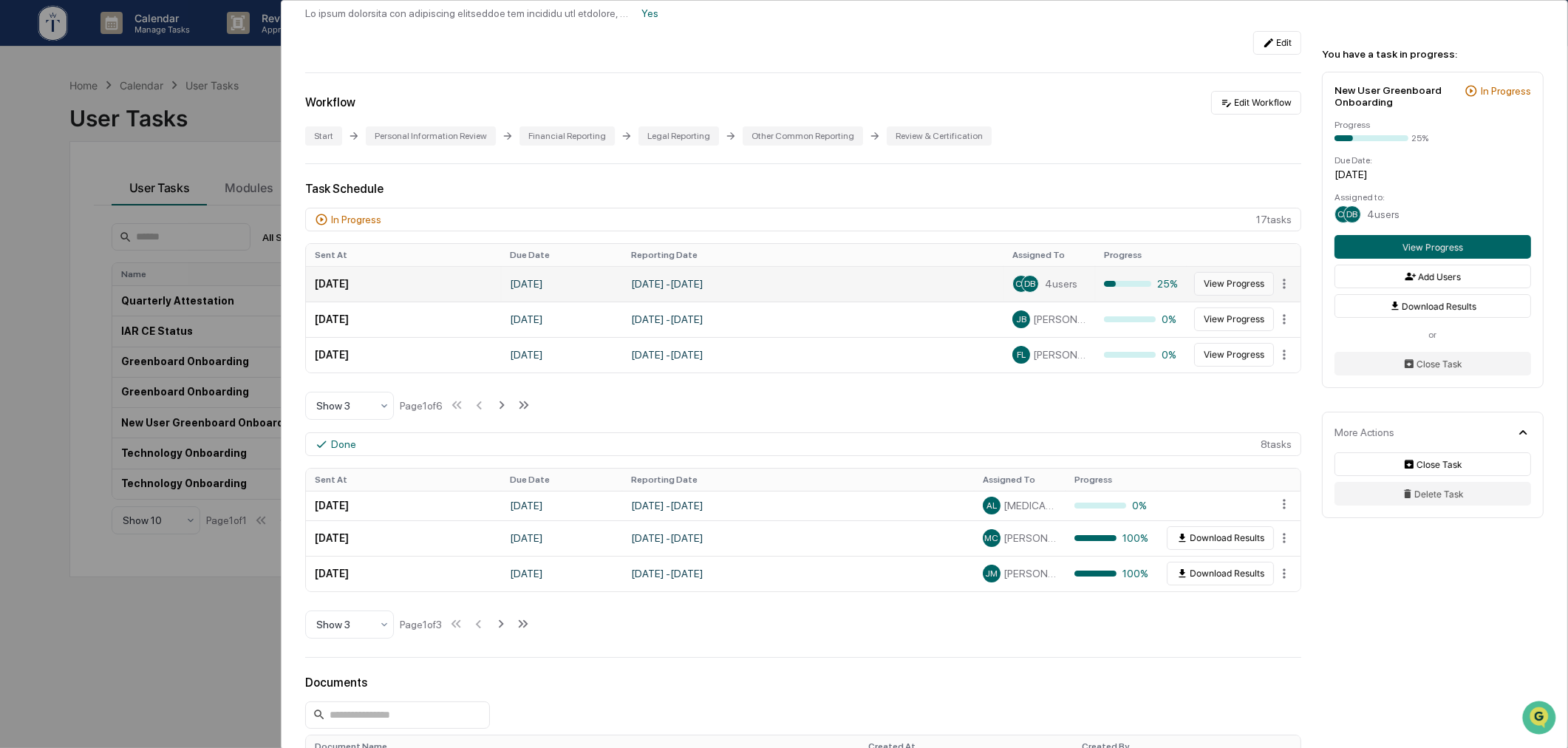
click at [1202, 289] on button "View Progress" at bounding box center [1234, 283] width 80 height 23
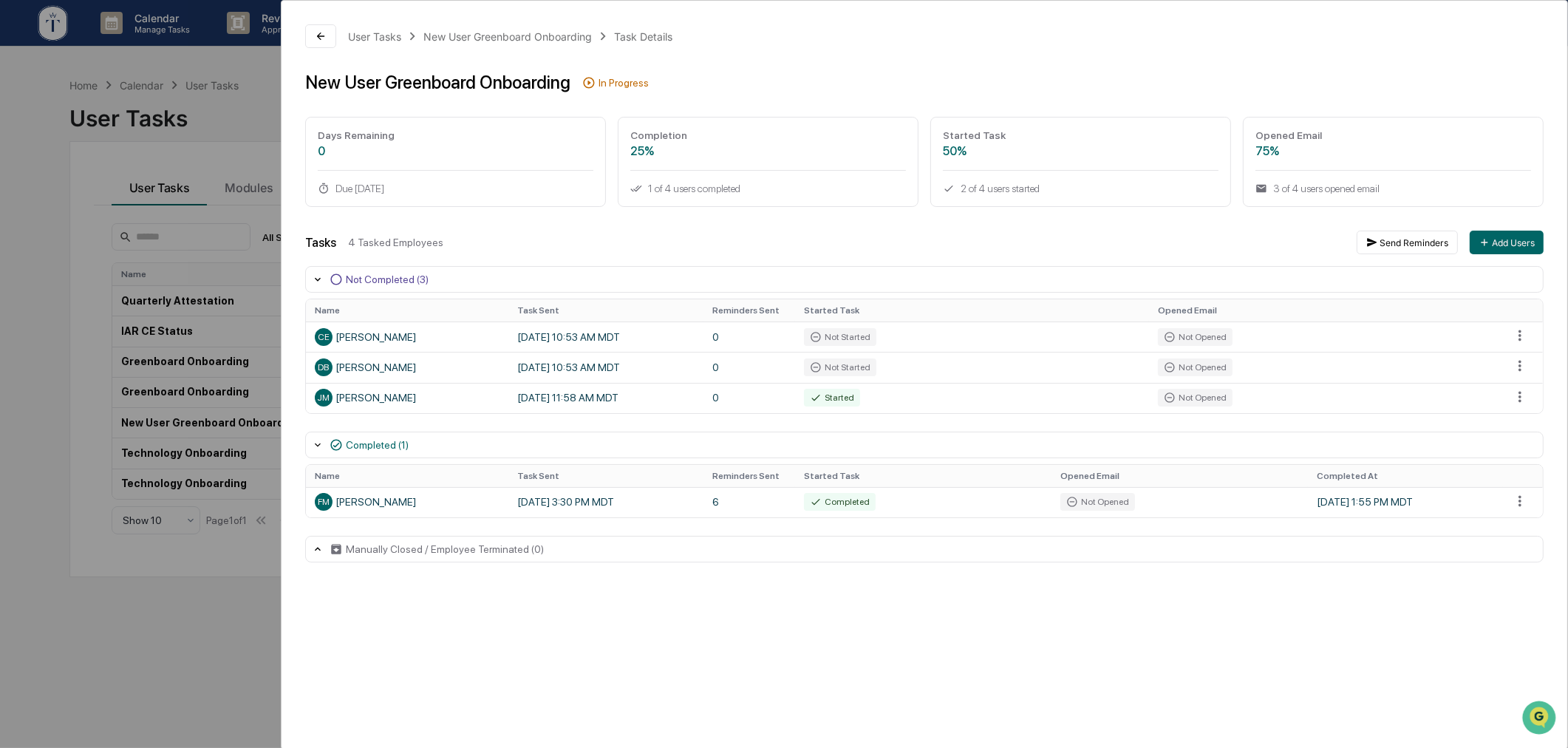
click at [215, 627] on div "User Tasks New User Greenboard Onboarding Task Details New User Greenboard Onbo…" at bounding box center [784, 374] width 1568 height 748
